Goal: Task Accomplishment & Management: Manage account settings

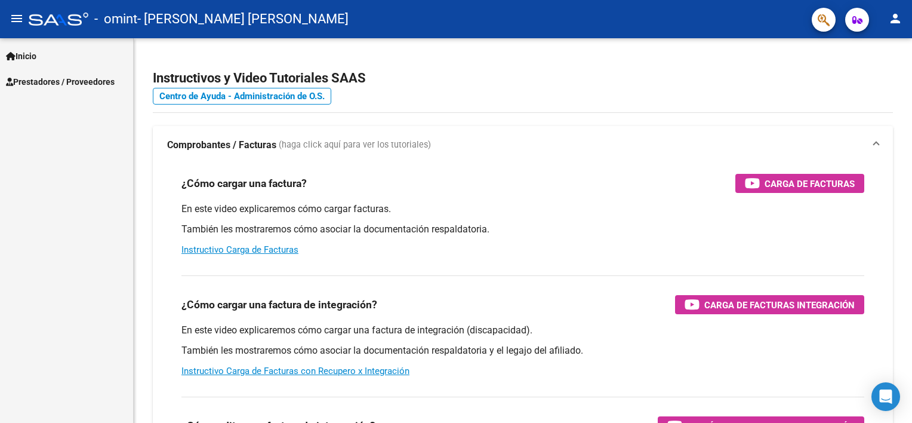
click at [894, 14] on mat-icon "person" at bounding box center [895, 18] width 14 height 14
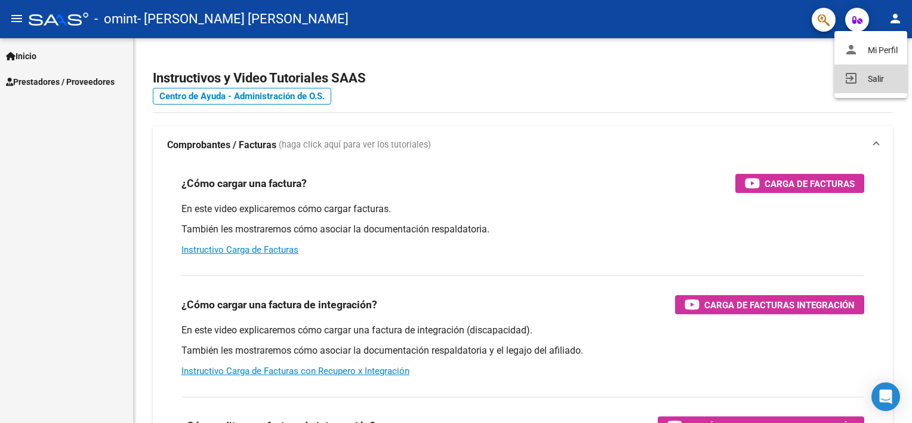
click at [877, 74] on button "exit_to_app Salir" at bounding box center [870, 78] width 73 height 29
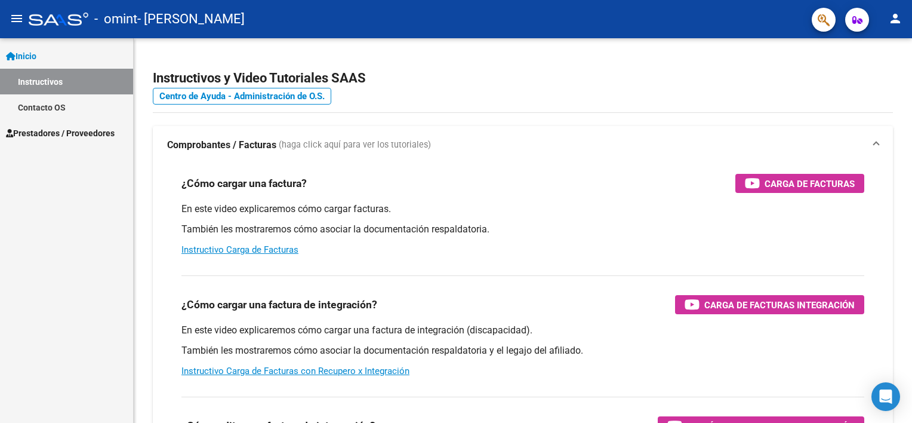
click at [54, 131] on span "Prestadores / Proveedores" at bounding box center [60, 133] width 109 height 13
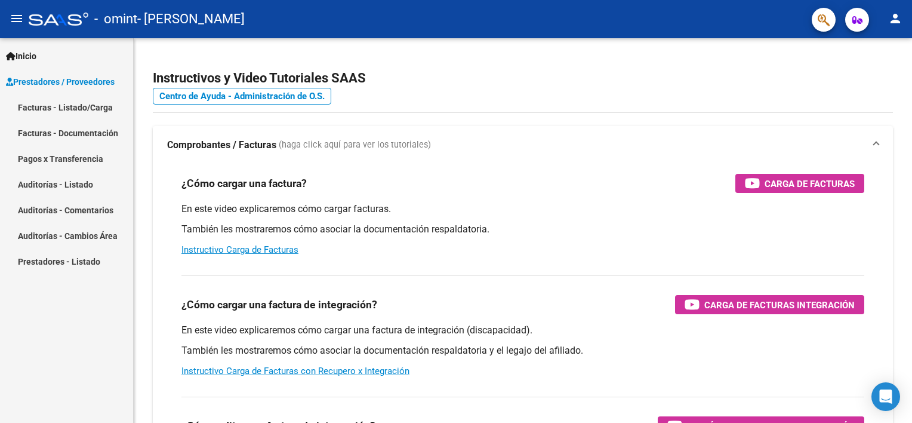
click at [87, 110] on link "Facturas - Listado/Carga" at bounding box center [66, 107] width 133 height 26
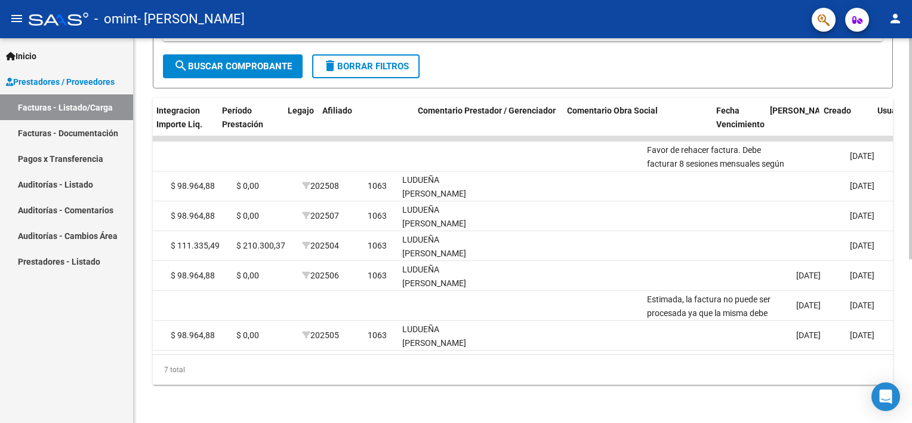
scroll to position [0, 1485]
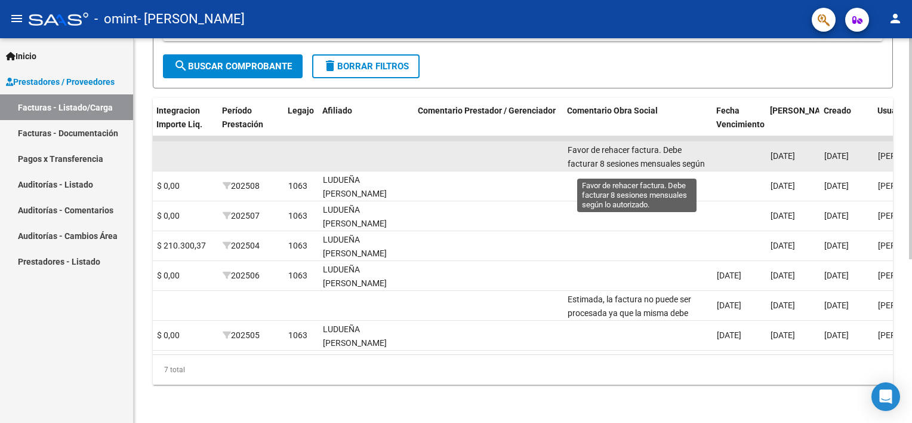
click at [639, 145] on span "Favor de rehacer factura. Debe facturar 8 sesiones mensuales según lo autorizad…" at bounding box center [636, 163] width 137 height 37
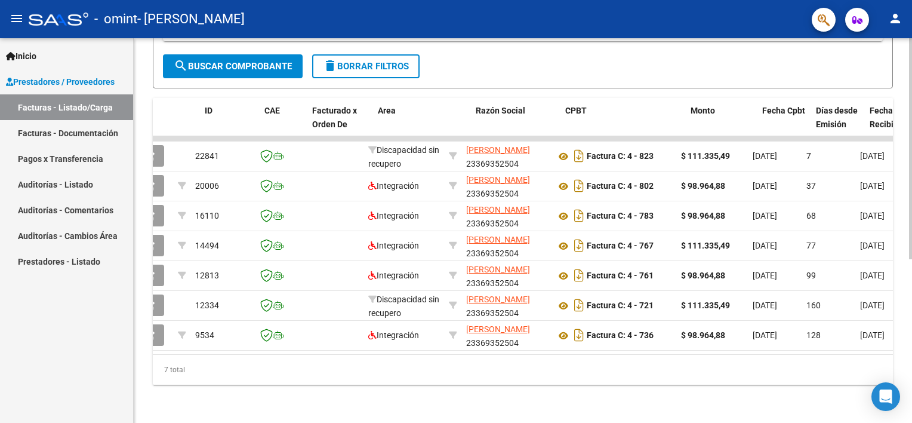
scroll to position [0, 0]
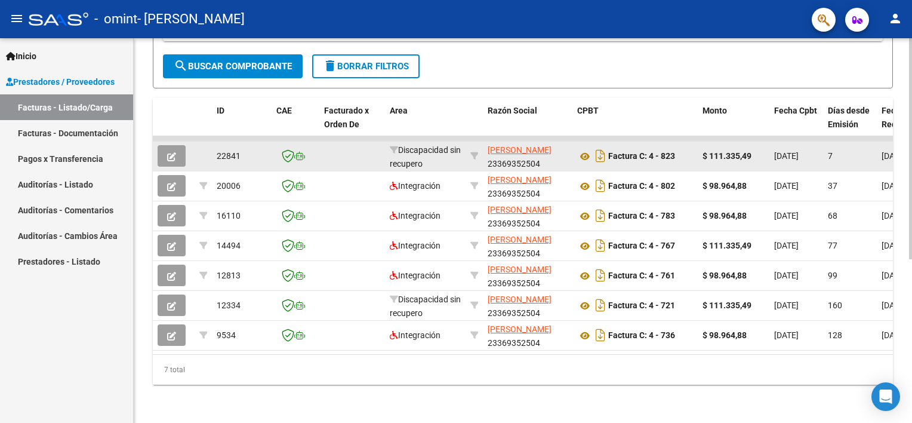
click at [225, 151] on span "22841" at bounding box center [229, 156] width 24 height 10
